Goal: Task Accomplishment & Management: Complete application form

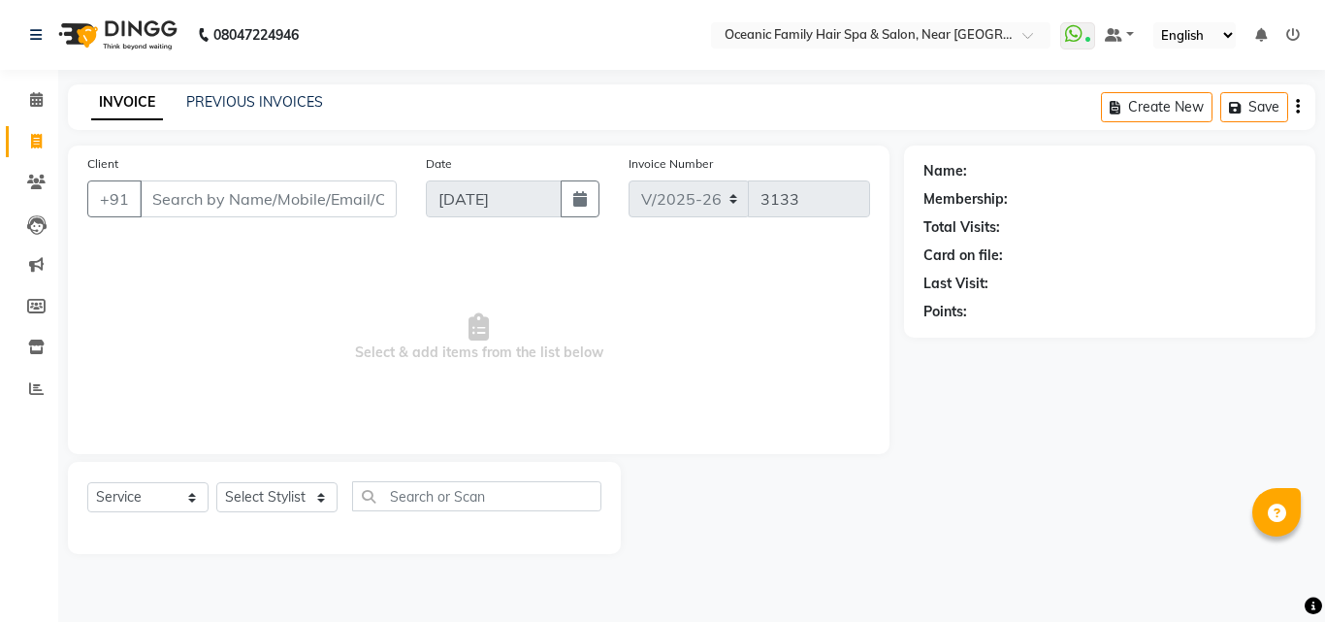
select select "4366"
select select "service"
click at [237, 197] on input "Client" at bounding box center [268, 198] width 257 height 37
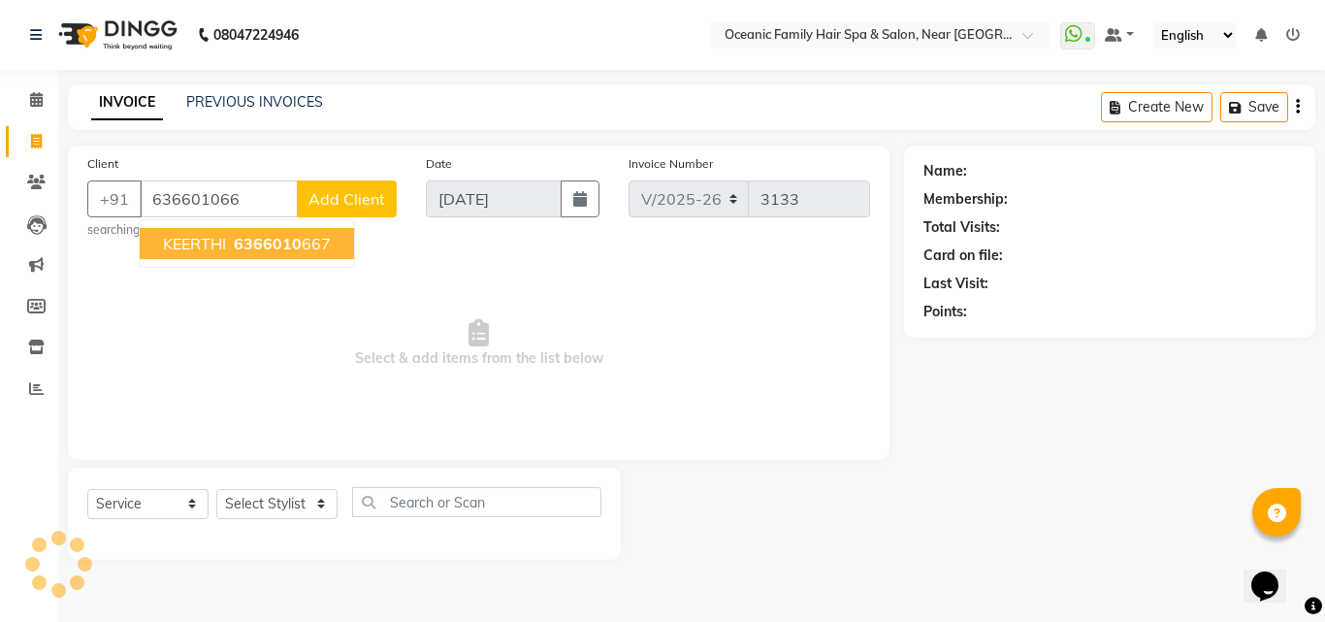
click at [247, 243] on span "6366010" at bounding box center [268, 243] width 68 height 19
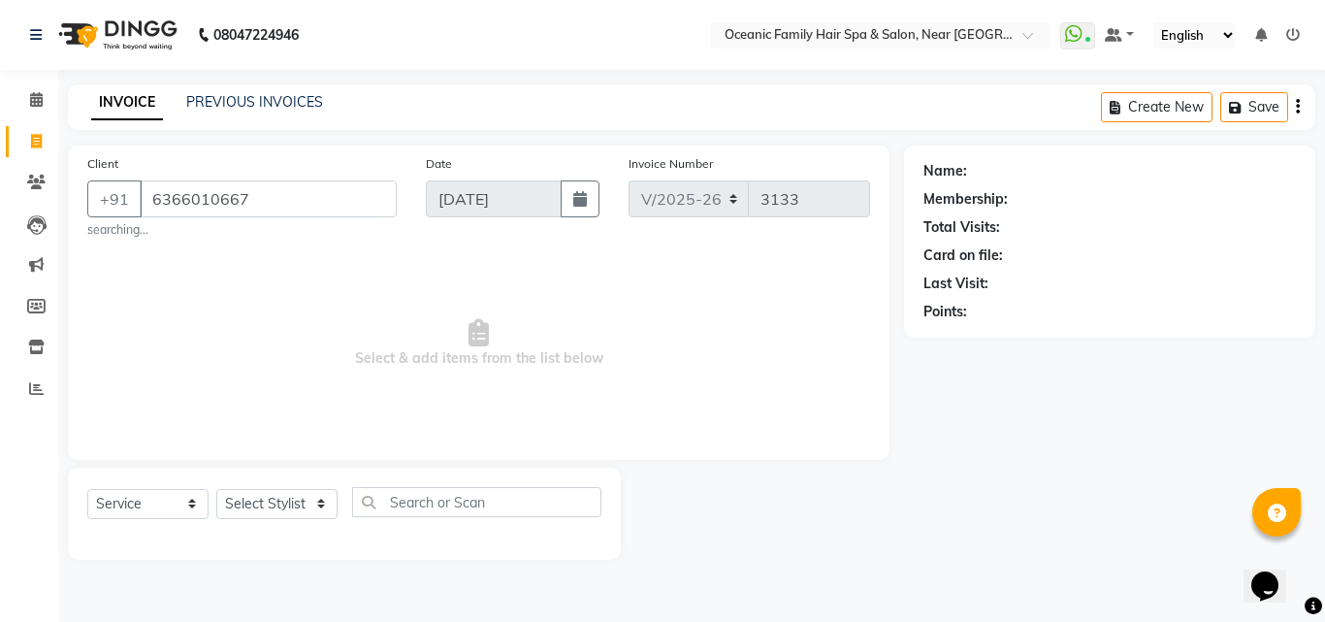
type input "6366010667"
select select "1: Object"
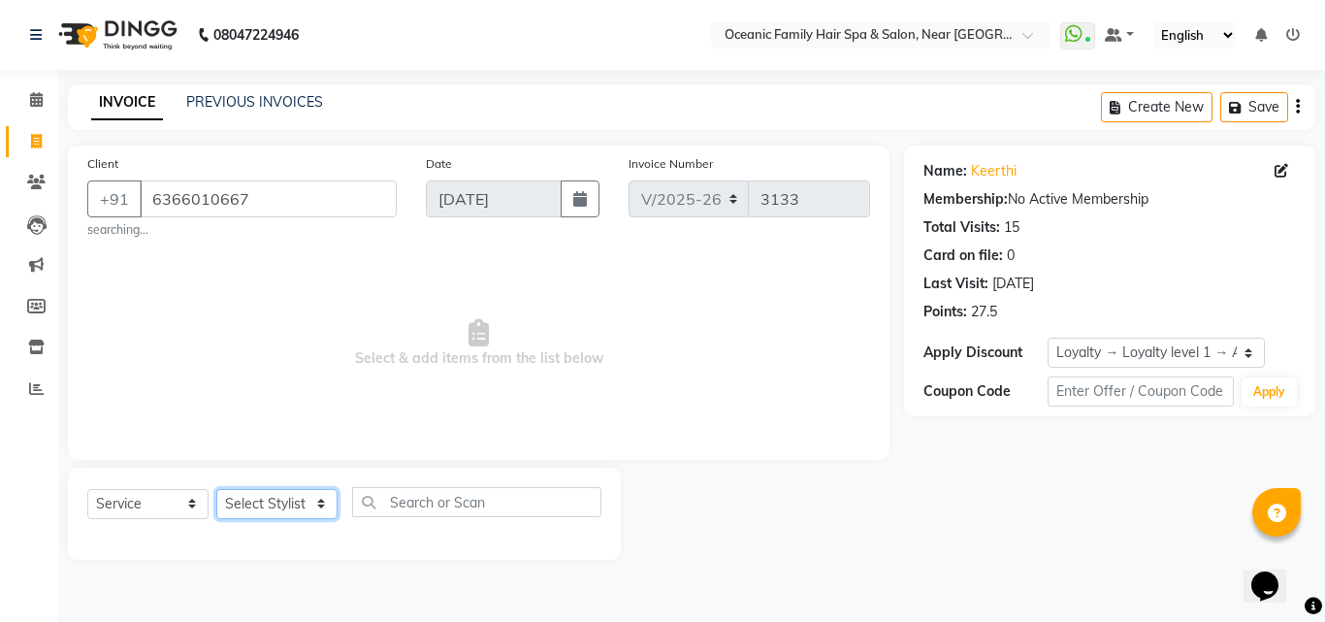
click at [313, 500] on select "Select Stylist [PERSON_NAME] [PERSON_NAME] [PERSON_NAME] Riyasat [PERSON_NAME] …" at bounding box center [276, 504] width 121 height 30
select select "86528"
click at [216, 489] on select "Select Stylist [PERSON_NAME] [PERSON_NAME] [PERSON_NAME] Riyasat [PERSON_NAME] …" at bounding box center [276, 504] width 121 height 30
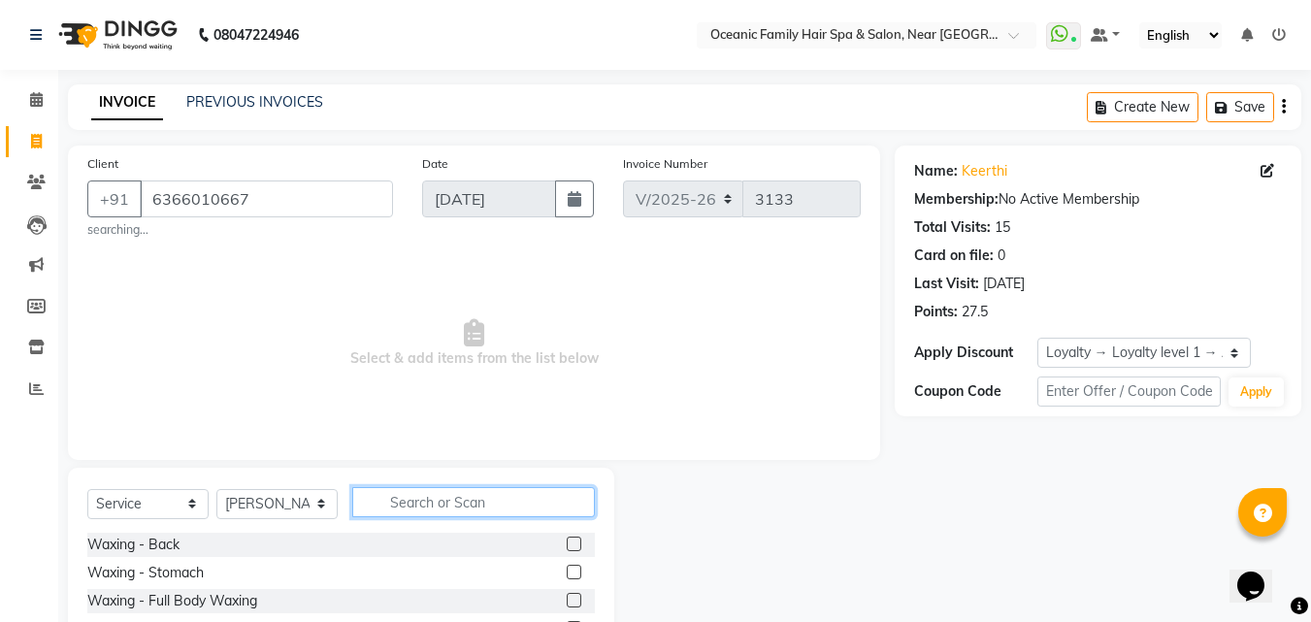
click at [429, 501] on input "text" at bounding box center [473, 502] width 243 height 30
type input "thre"
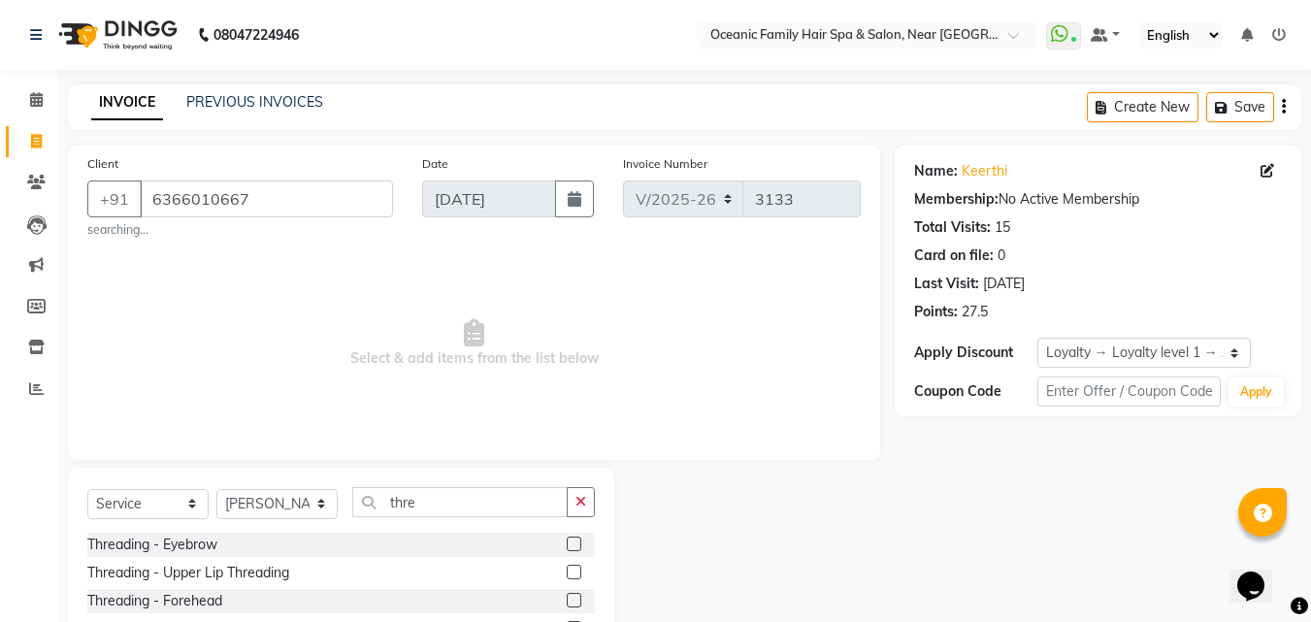
click at [570, 541] on label at bounding box center [574, 543] width 15 height 15
click at [570, 541] on input "checkbox" at bounding box center [573, 544] width 13 height 13
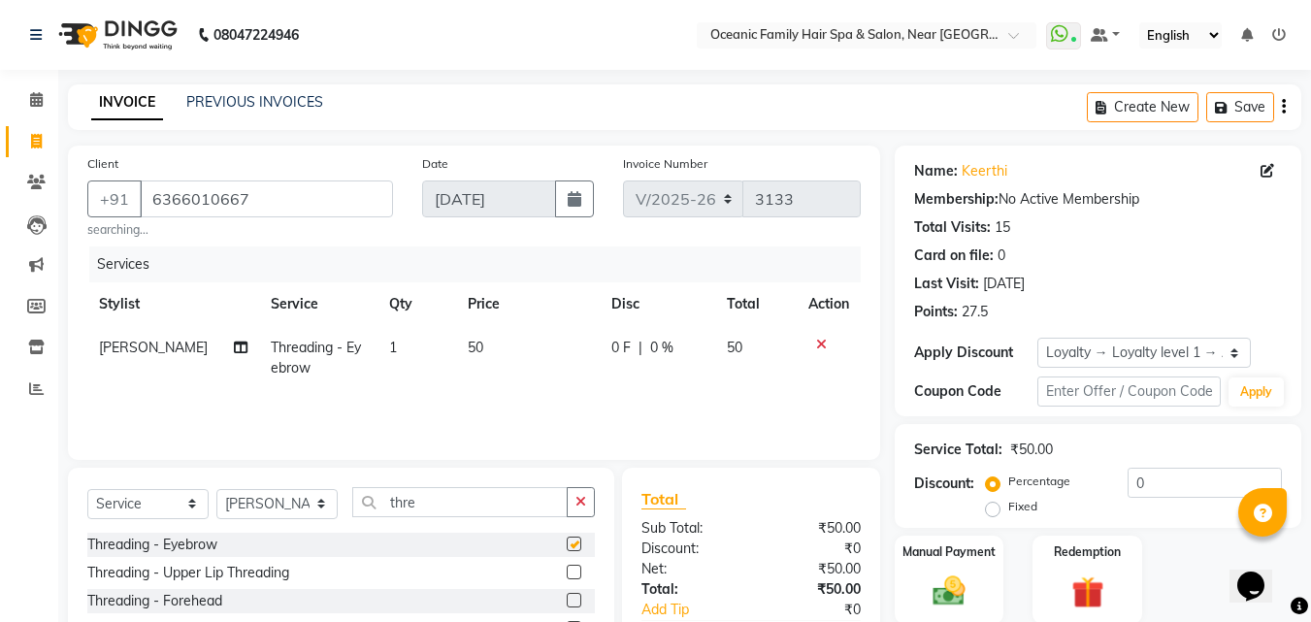
checkbox input "false"
click at [387, 345] on td "1" at bounding box center [416, 358] width 79 height 64
select select "86528"
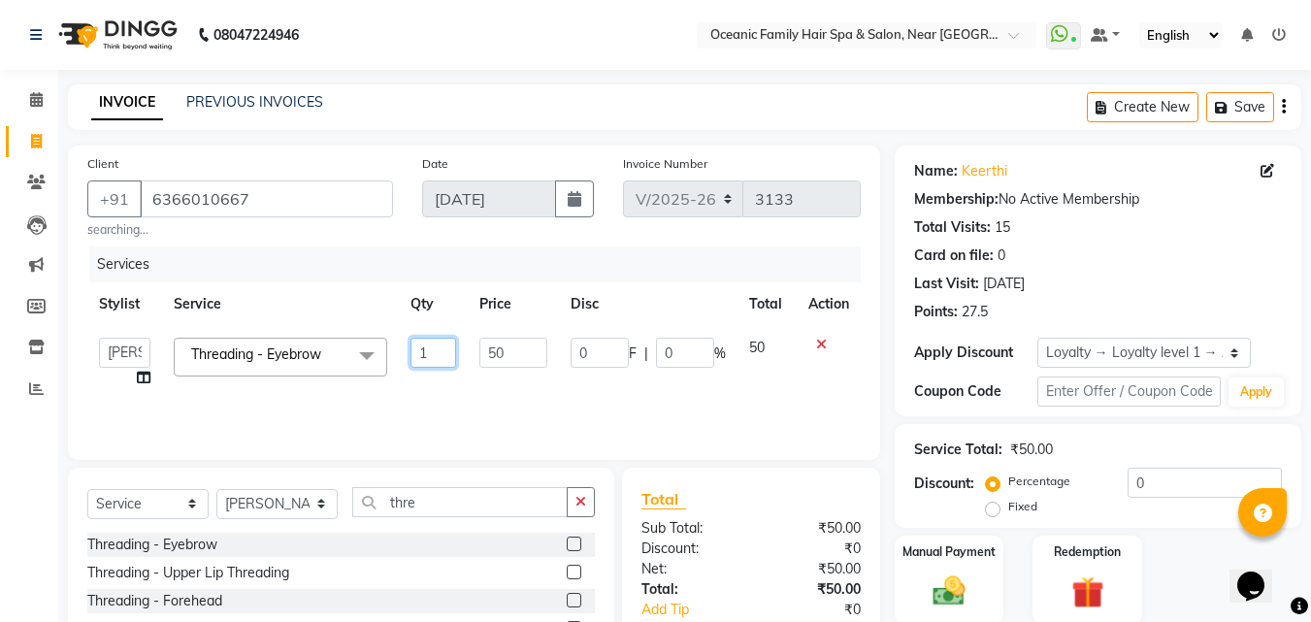
click at [444, 352] on input "1" at bounding box center [433, 353] width 47 height 30
type input "2"
click at [1198, 567] on div "Manual Payment Redemption" at bounding box center [1098, 579] width 436 height 88
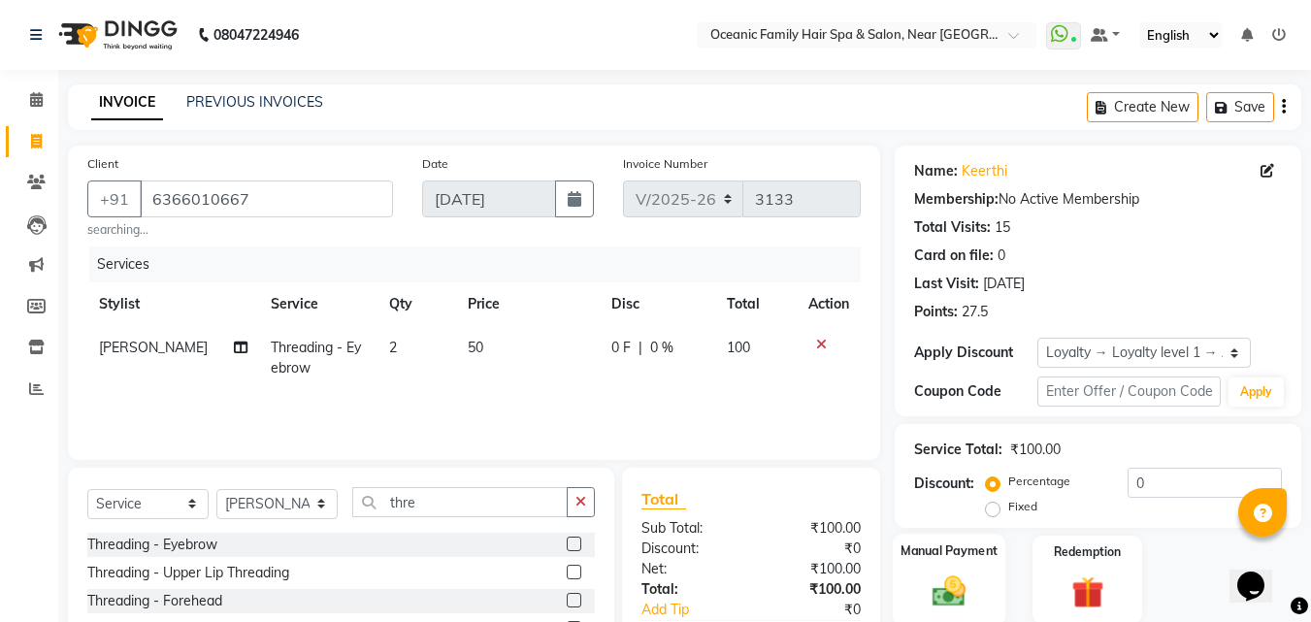
click at [986, 577] on div "Manual Payment" at bounding box center [948, 580] width 113 height 92
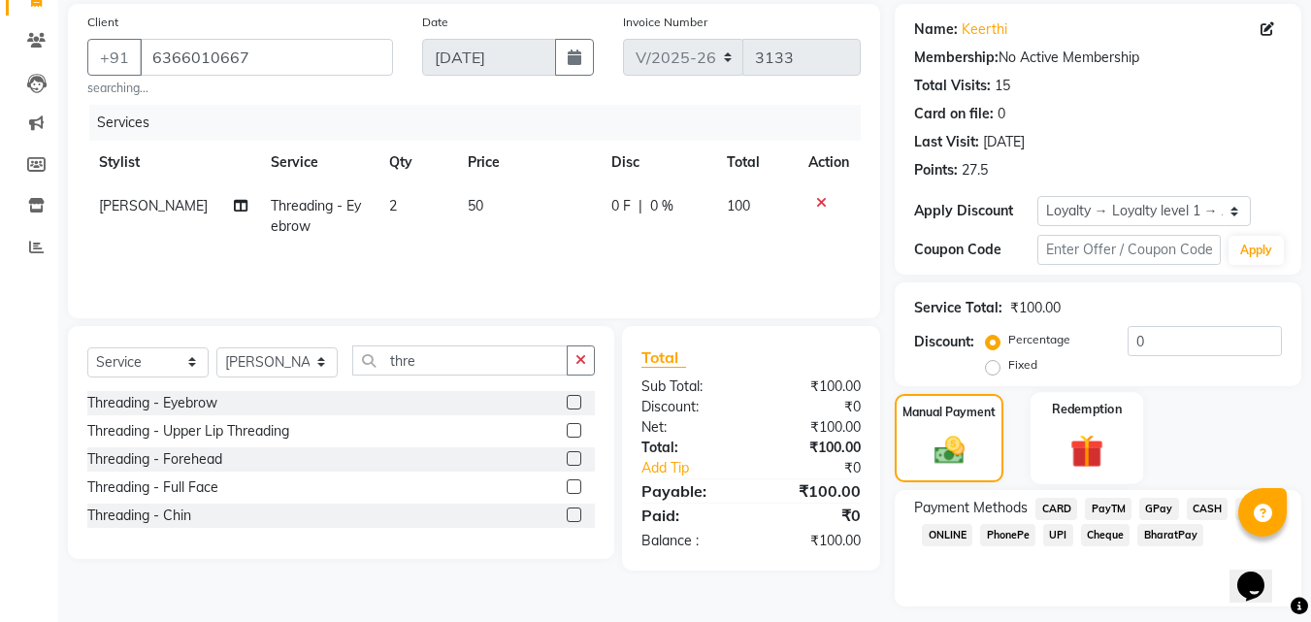
scroll to position [98, 0]
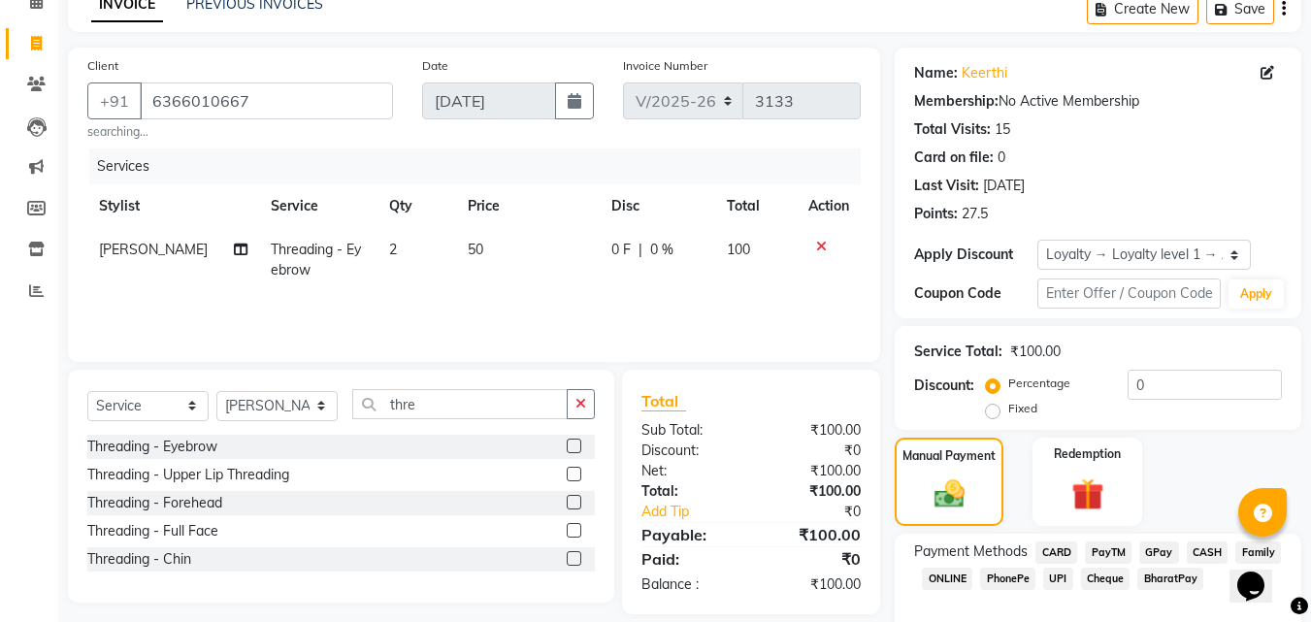
click at [1119, 549] on span "PayTM" at bounding box center [1108, 552] width 47 height 22
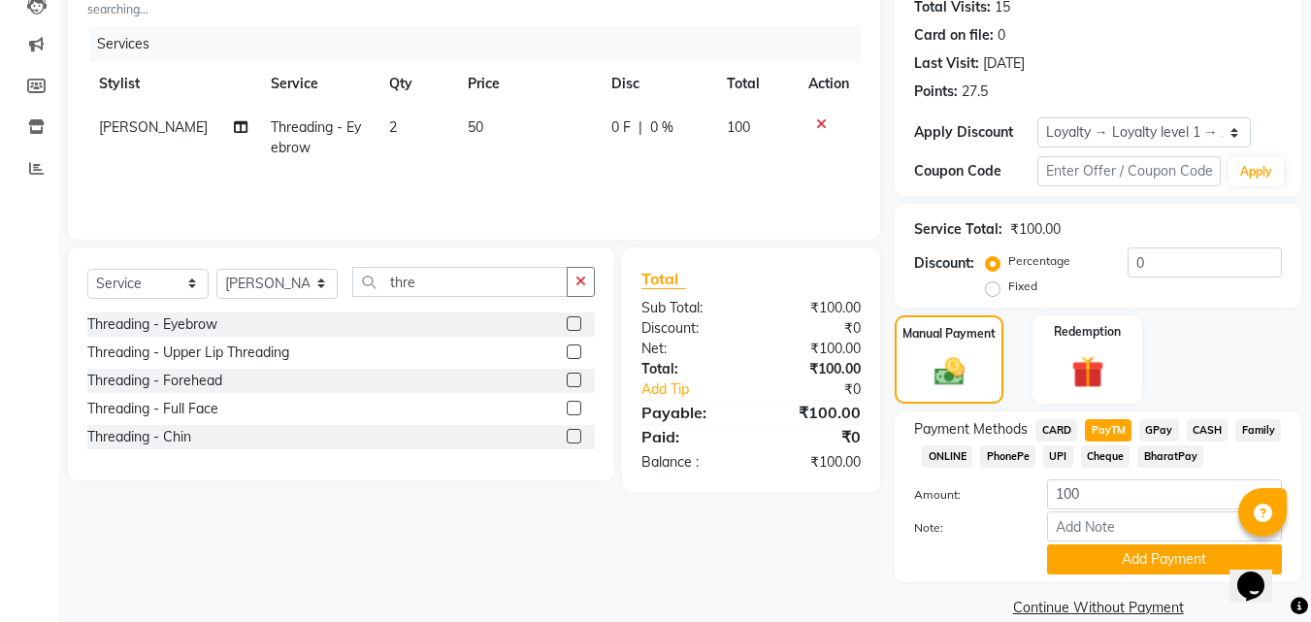
scroll to position [249, 0]
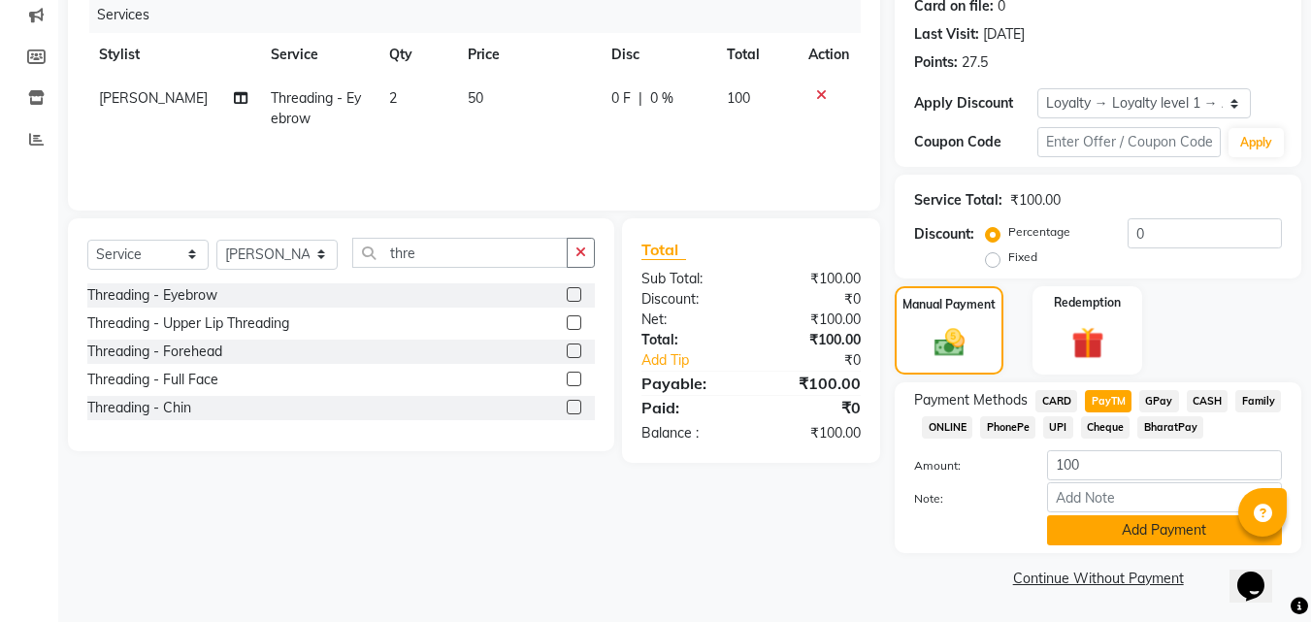
click at [1118, 534] on button "Add Payment" at bounding box center [1164, 530] width 235 height 30
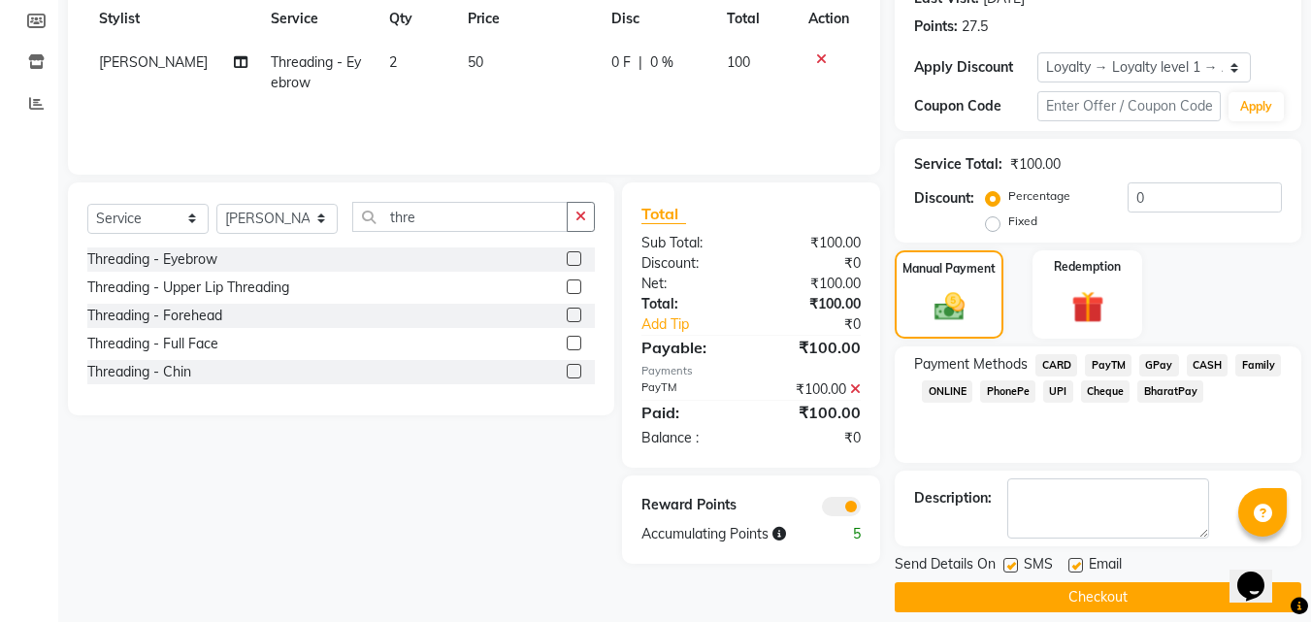
scroll to position [305, 0]
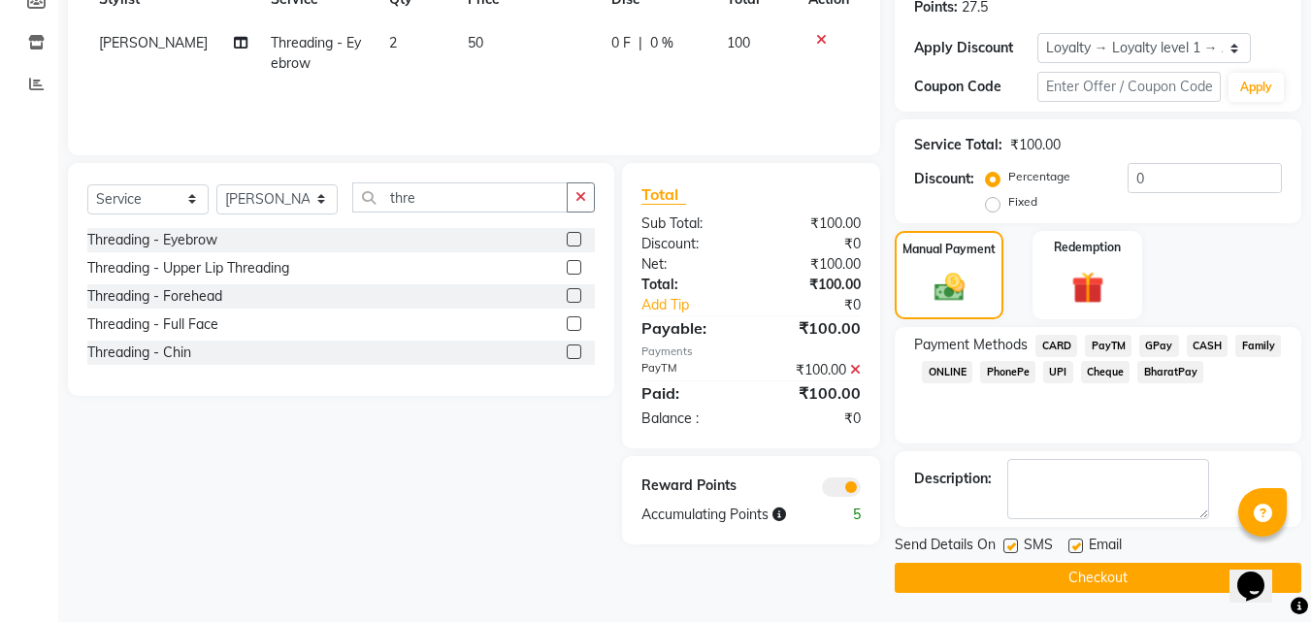
click at [1060, 575] on button "Checkout" at bounding box center [1097, 578] width 406 height 30
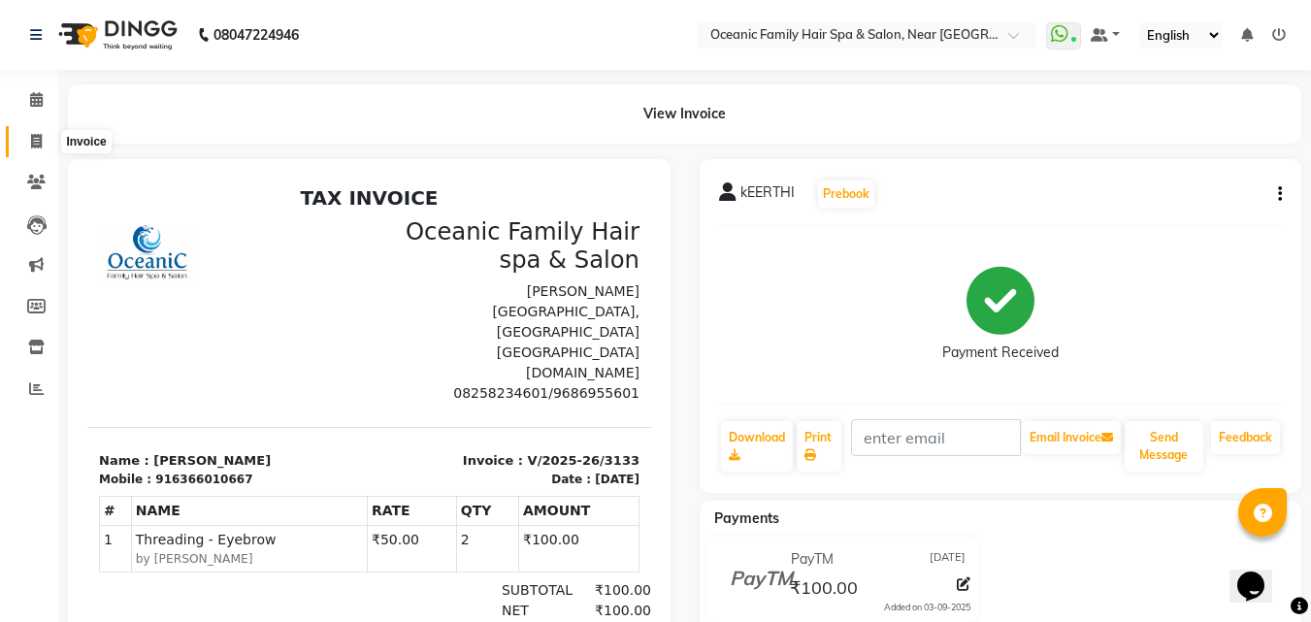
click at [36, 139] on icon at bounding box center [36, 141] width 11 height 15
select select "service"
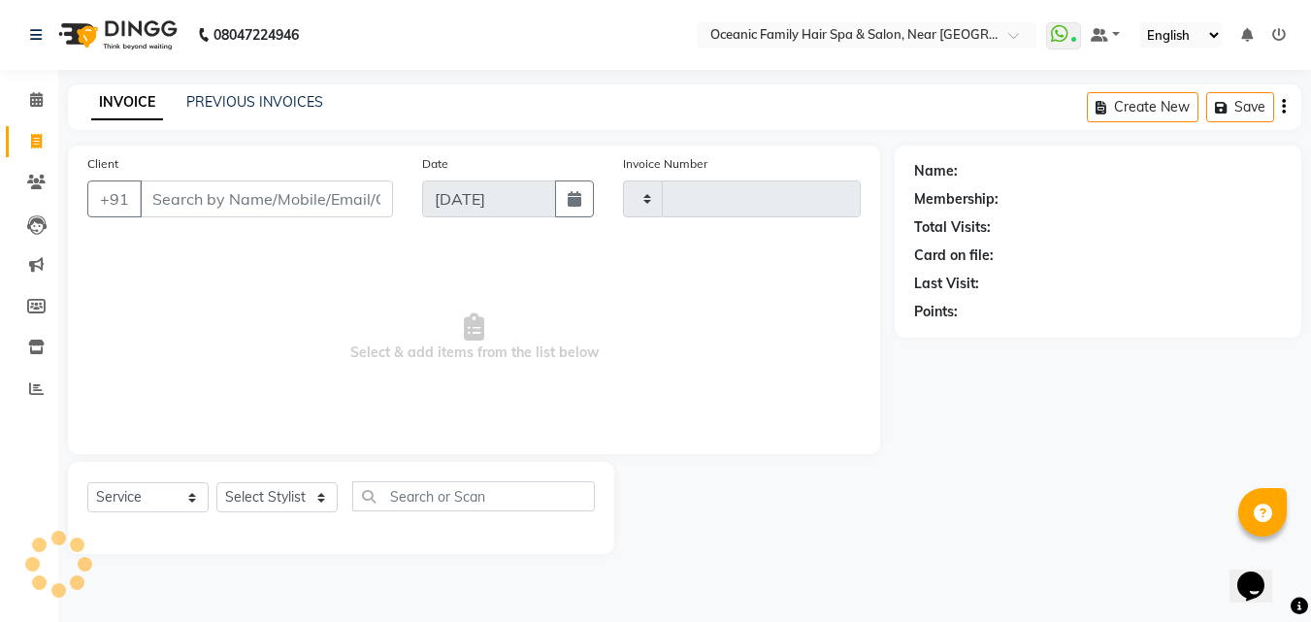
type input "3134"
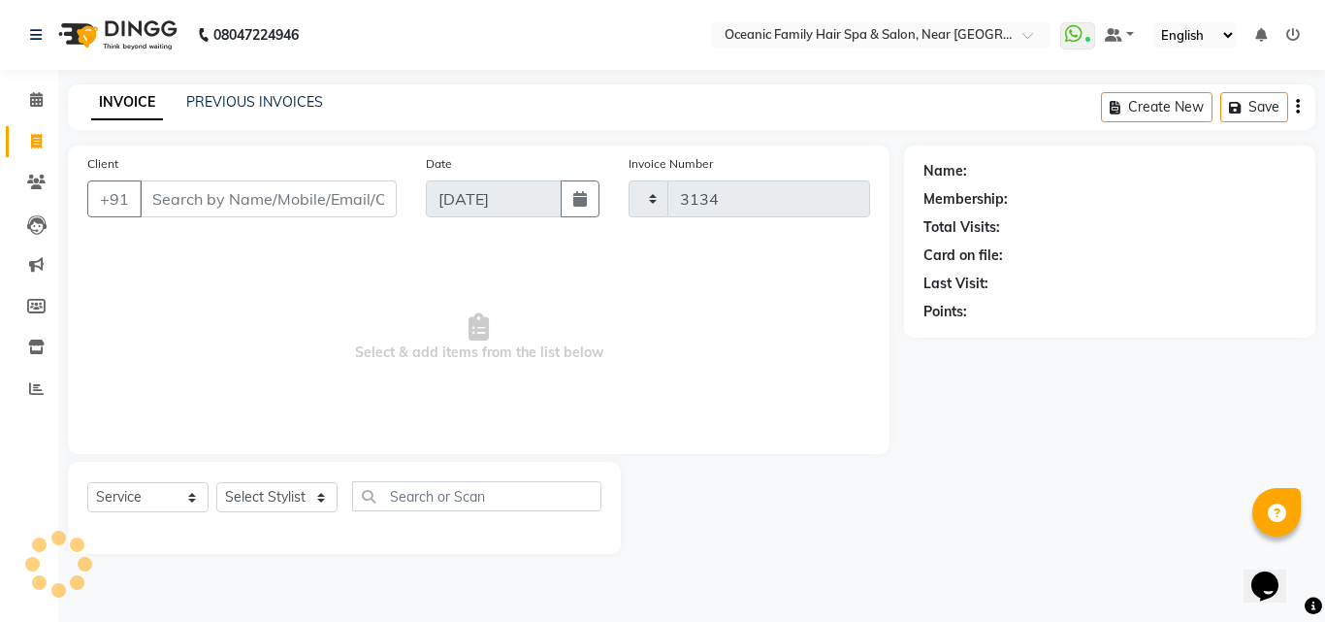
select select "4366"
